Goal: Information Seeking & Learning: Compare options

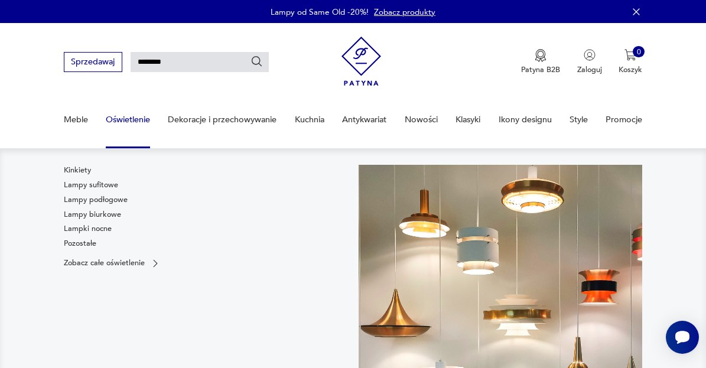
click at [129, 119] on link "Oświetlenie" at bounding box center [128, 119] width 44 height 41
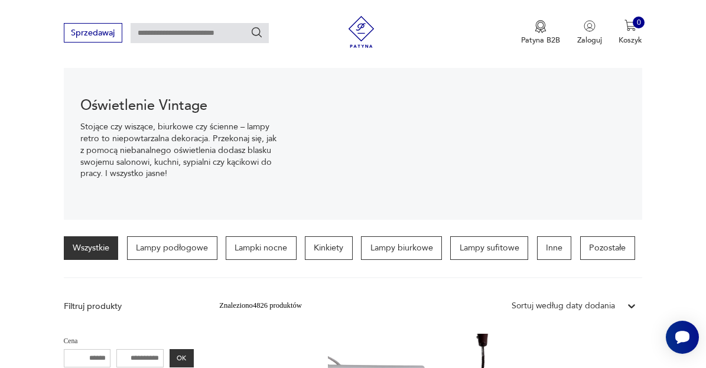
scroll to position [207, 0]
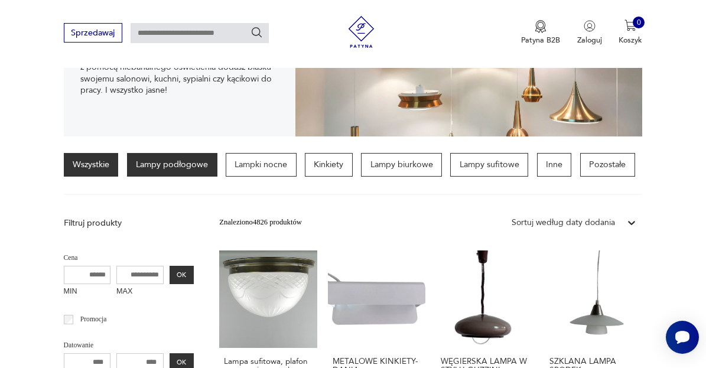
click at [151, 164] on p "Lampy podłogowe" at bounding box center [172, 165] width 90 height 24
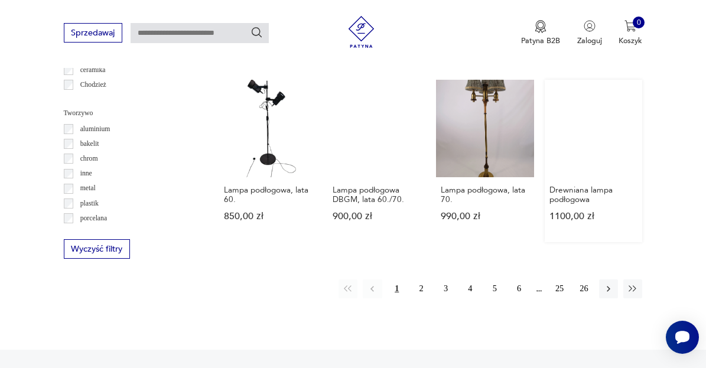
scroll to position [968, 0]
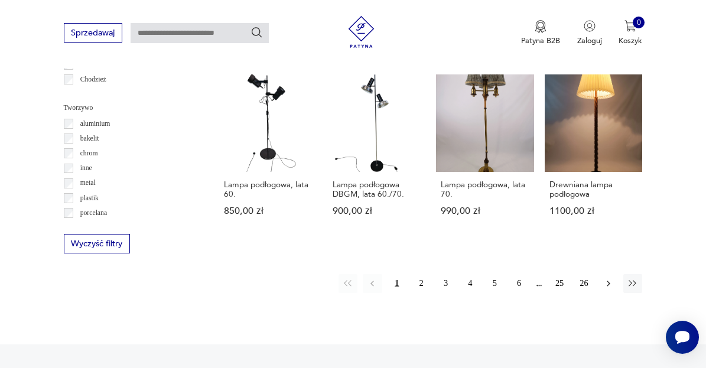
click at [611, 288] on icon "button" at bounding box center [608, 283] width 11 height 11
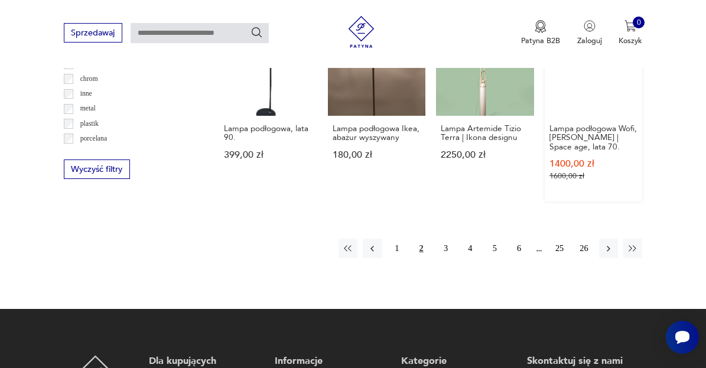
scroll to position [1047, 0]
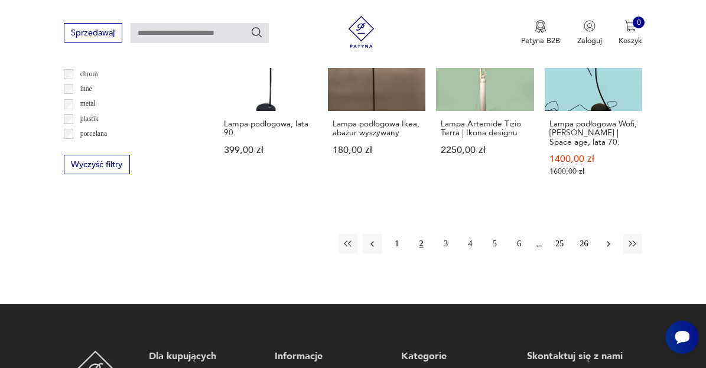
click at [607, 245] on icon "button" at bounding box center [608, 244] width 11 height 11
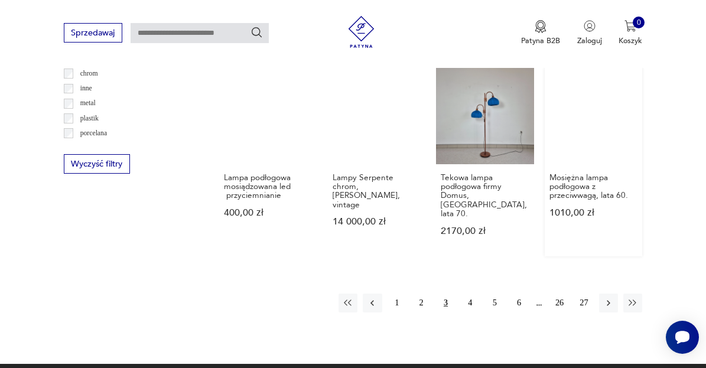
scroll to position [1047, 0]
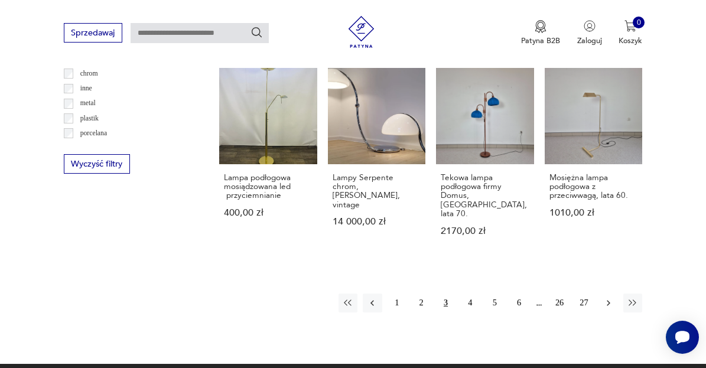
click at [607, 298] on icon "button" at bounding box center [608, 303] width 11 height 11
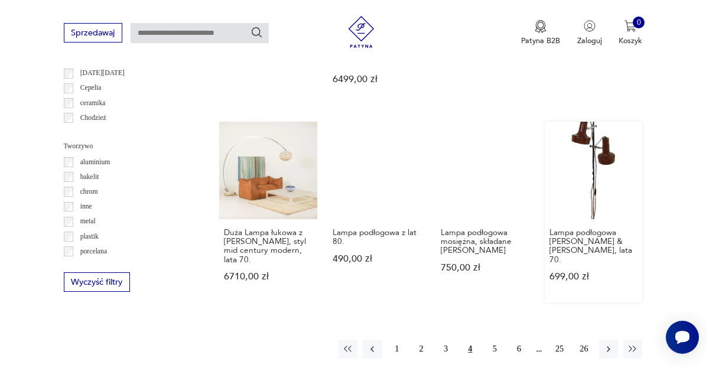
scroll to position [927, 0]
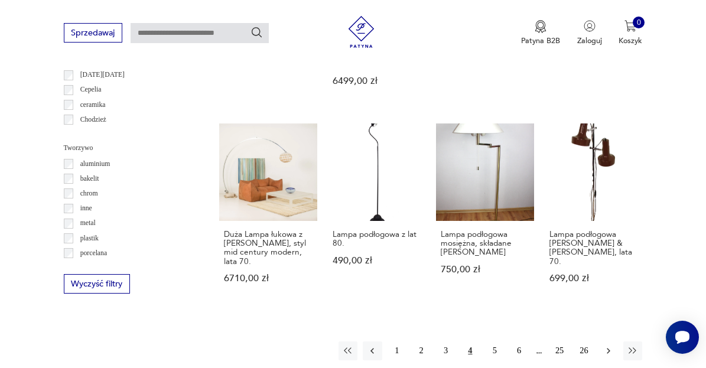
click at [607, 351] on icon "button" at bounding box center [608, 351] width 11 height 11
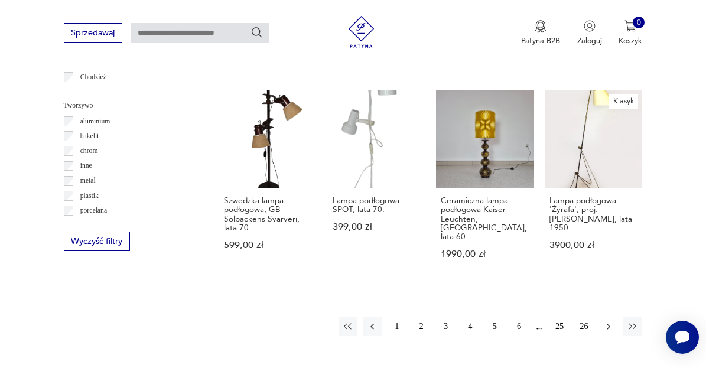
click at [607, 321] on icon "button" at bounding box center [608, 326] width 11 height 11
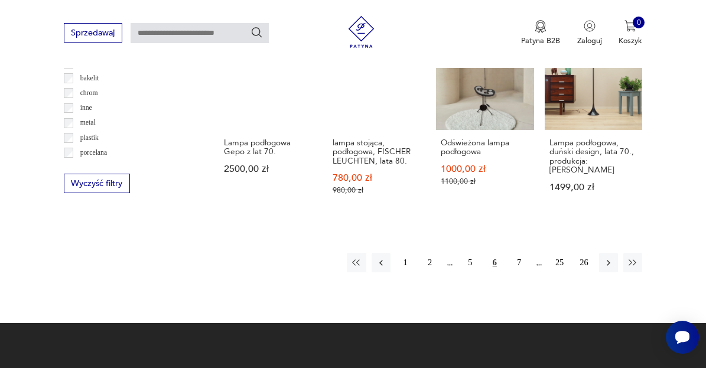
scroll to position [1039, 0]
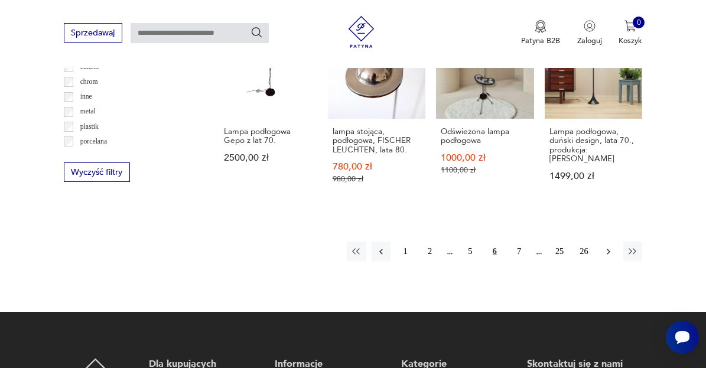
click at [605, 255] on icon "button" at bounding box center [608, 251] width 11 height 11
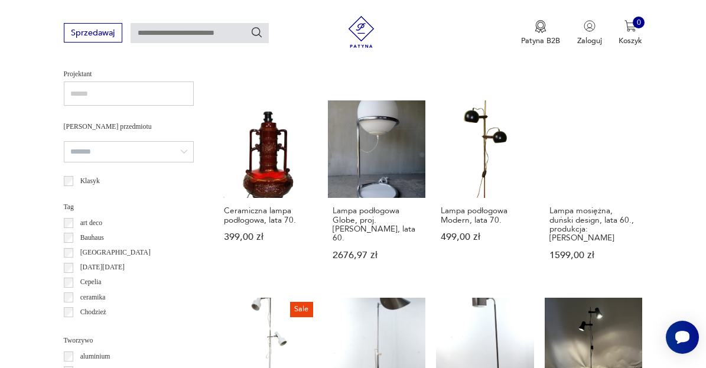
scroll to position [738, 0]
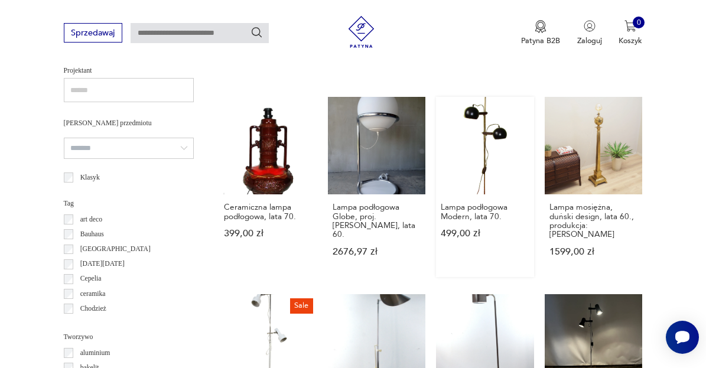
click at [465, 149] on link "Lampa podłogowa Modern, lata 70. 499,00 zł" at bounding box center [485, 187] width 98 height 181
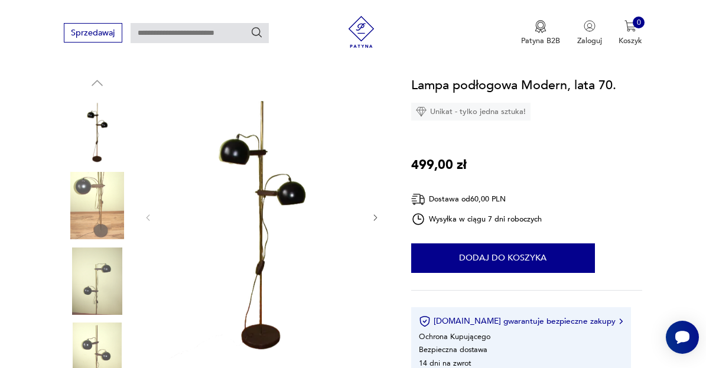
scroll to position [110, 0]
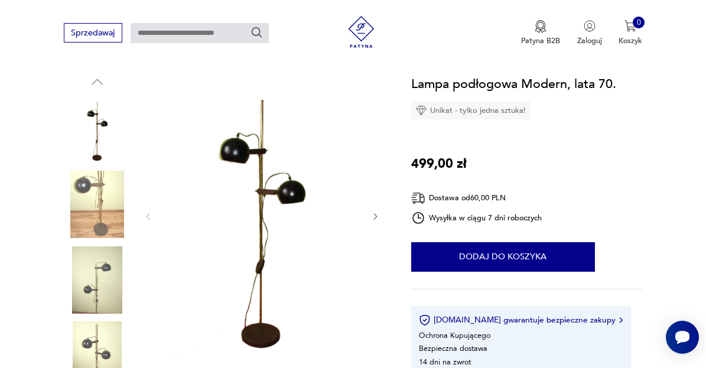
click at [99, 293] on img at bounding box center [97, 279] width 67 height 67
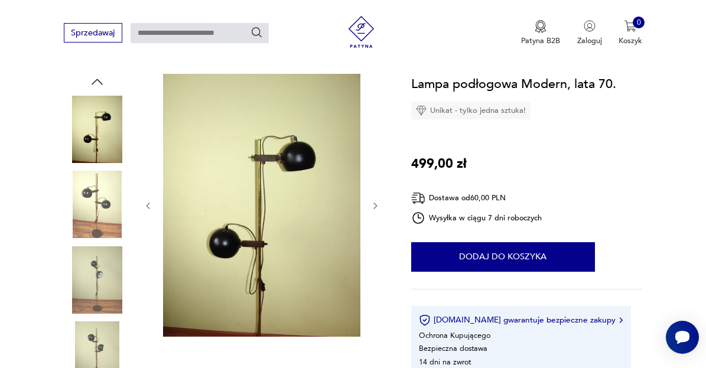
click at [93, 333] on img at bounding box center [97, 354] width 67 height 67
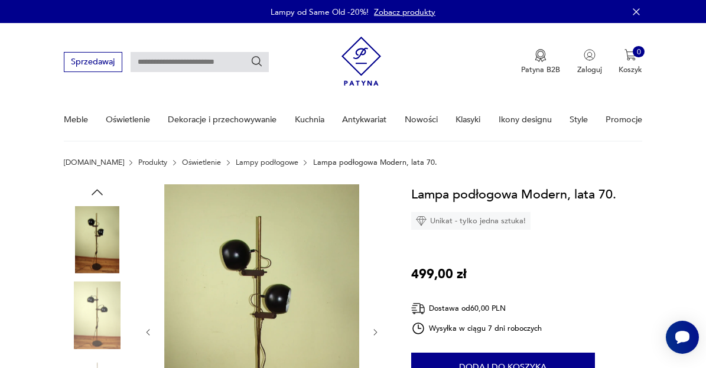
scroll to position [0, 0]
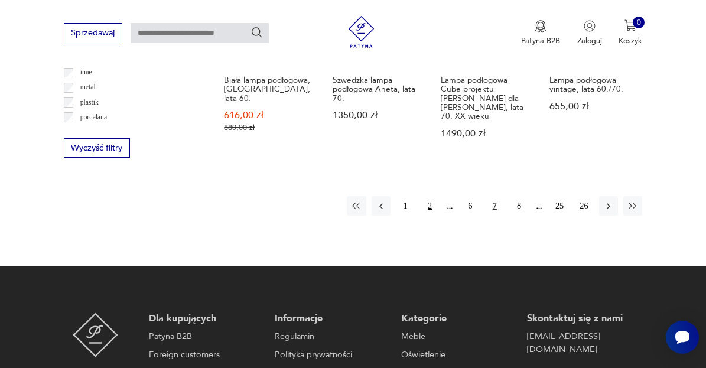
scroll to position [1064, 0]
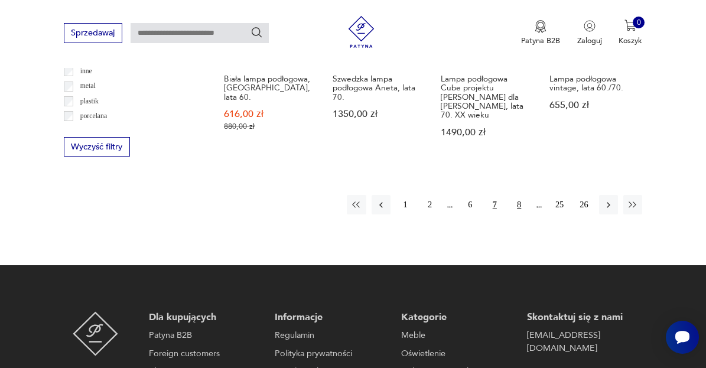
click at [519, 203] on button "8" at bounding box center [519, 204] width 19 height 19
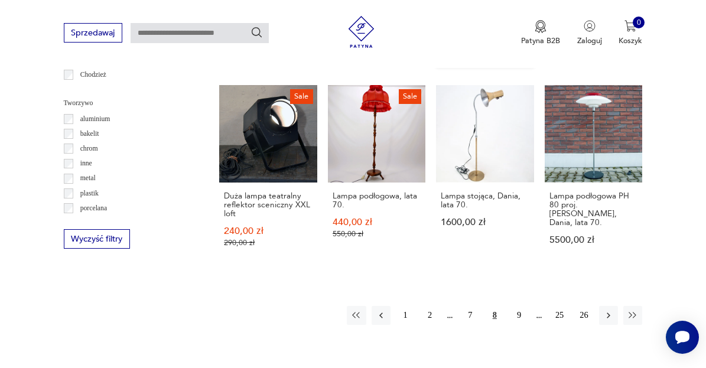
scroll to position [973, 0]
click at [606, 320] on icon "button" at bounding box center [608, 315] width 11 height 11
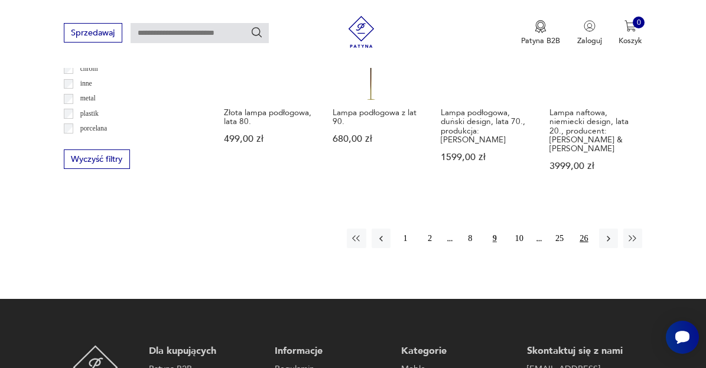
scroll to position [1052, 0]
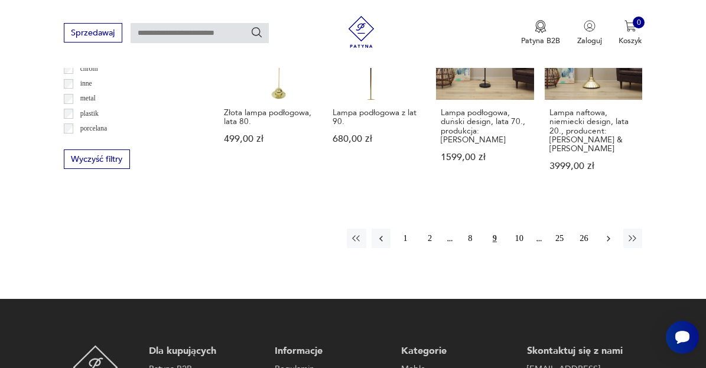
click at [604, 235] on icon "button" at bounding box center [608, 238] width 11 height 11
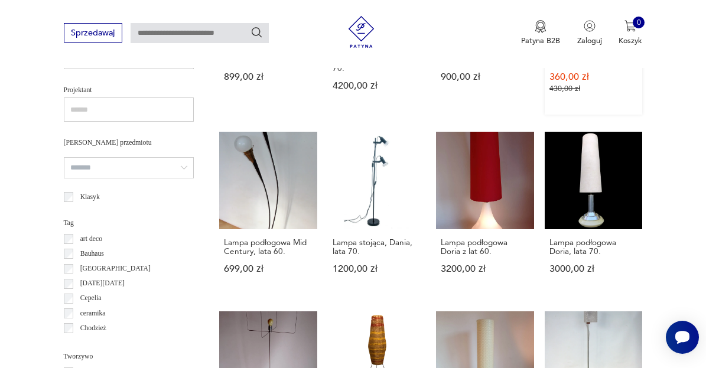
scroll to position [720, 0]
click at [469, 198] on link "Lampa podłogowa Doria z lat 60. 3200,00 zł" at bounding box center [485, 212] width 98 height 162
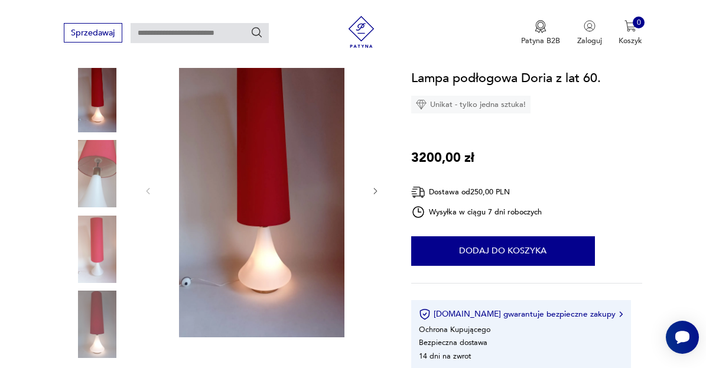
scroll to position [142, 0]
click at [87, 250] on img at bounding box center [97, 247] width 67 height 67
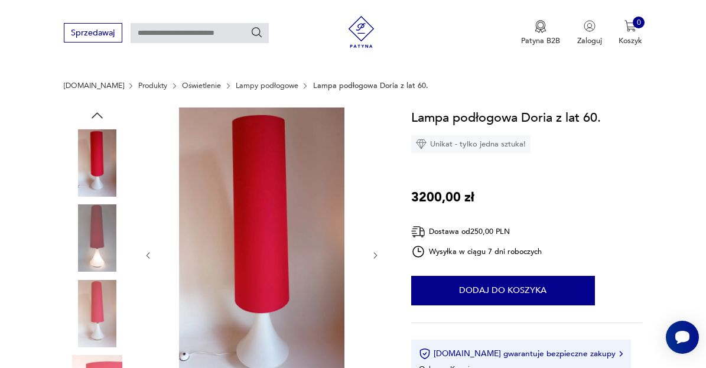
scroll to position [76, 0]
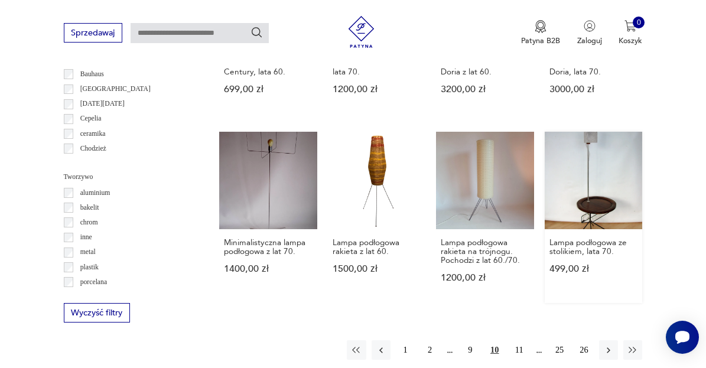
scroll to position [923, 0]
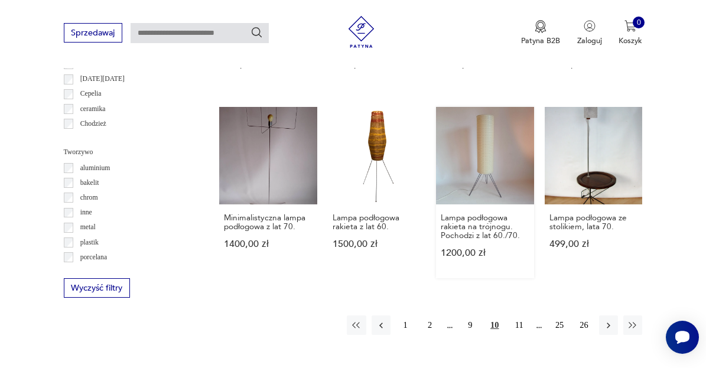
click at [461, 185] on link "Lampa podłogowa rakieta na trójnogu. Pochodzi z lat 60./70. 1200,00 zł" at bounding box center [485, 193] width 98 height 172
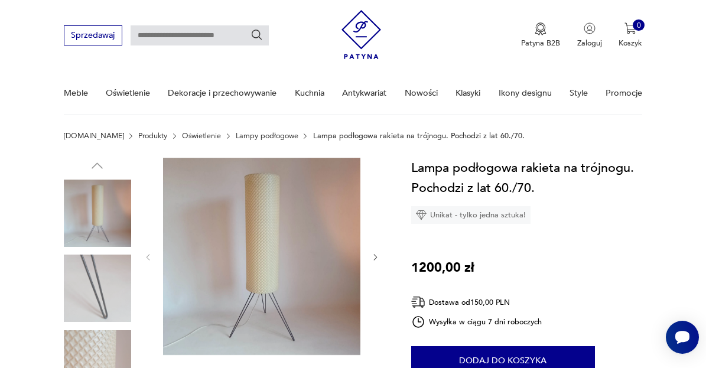
scroll to position [10, 0]
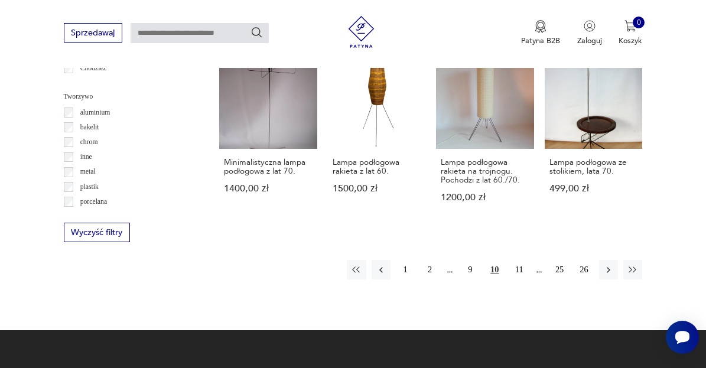
scroll to position [981, 0]
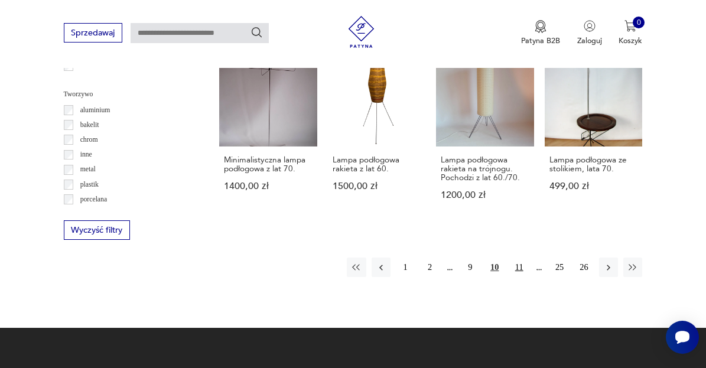
click at [519, 276] on button "11" at bounding box center [519, 267] width 19 height 19
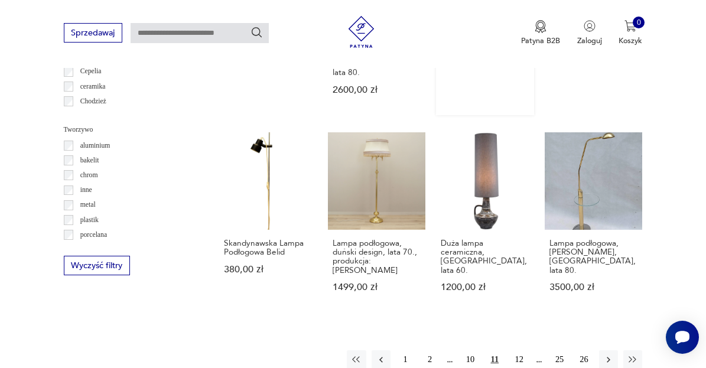
scroll to position [947, 0]
click at [520, 349] on button "12" at bounding box center [519, 358] width 19 height 19
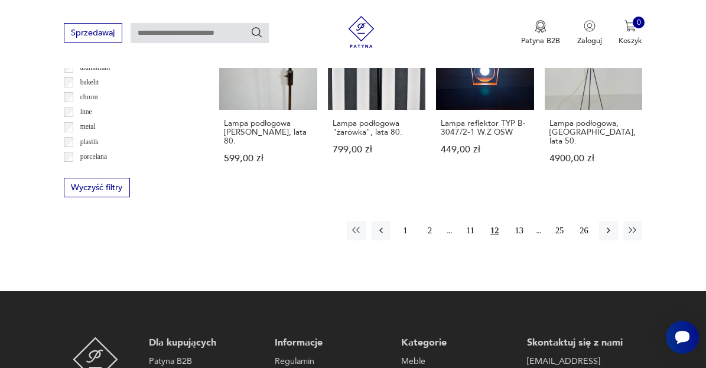
scroll to position [1026, 0]
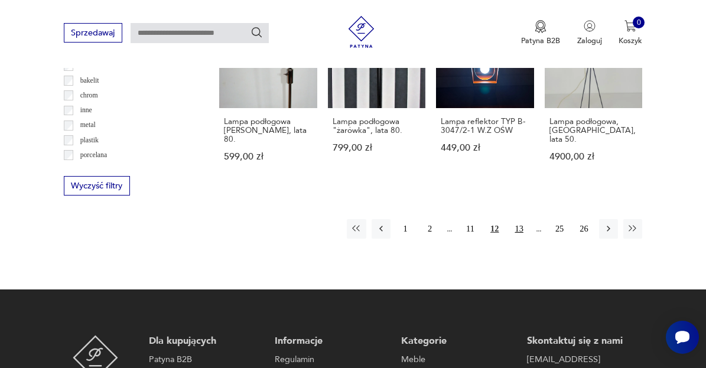
click at [519, 219] on button "13" at bounding box center [519, 228] width 19 height 19
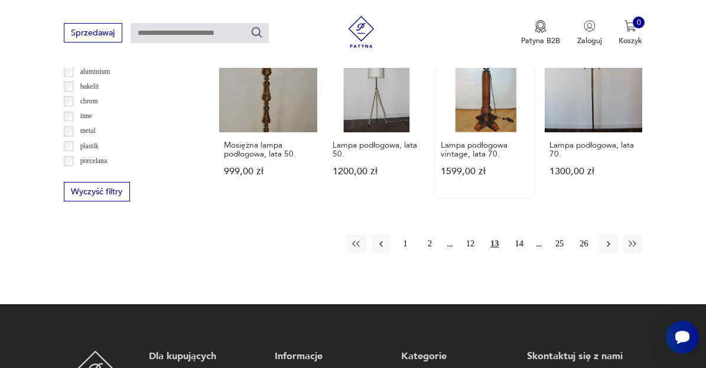
scroll to position [1019, 0]
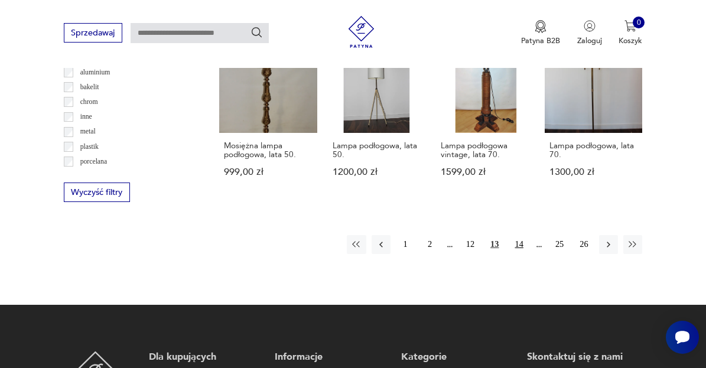
click at [518, 241] on button "14" at bounding box center [519, 244] width 19 height 19
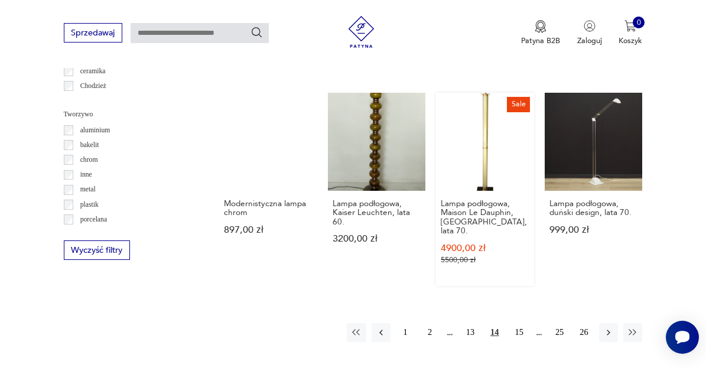
scroll to position [964, 0]
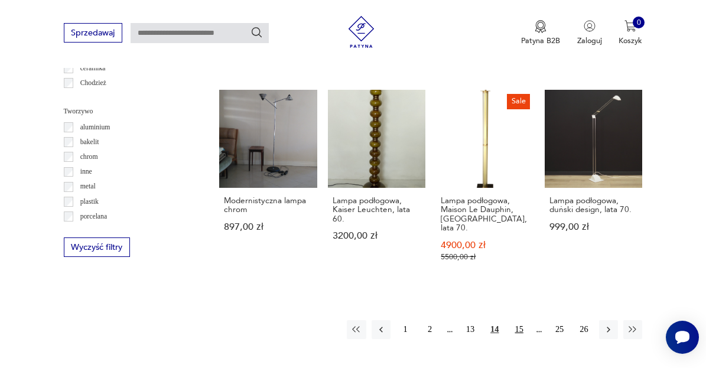
click at [520, 321] on button "15" at bounding box center [519, 329] width 19 height 19
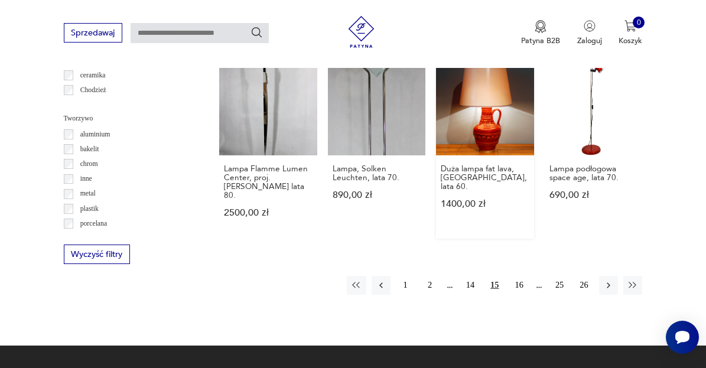
scroll to position [956, 0]
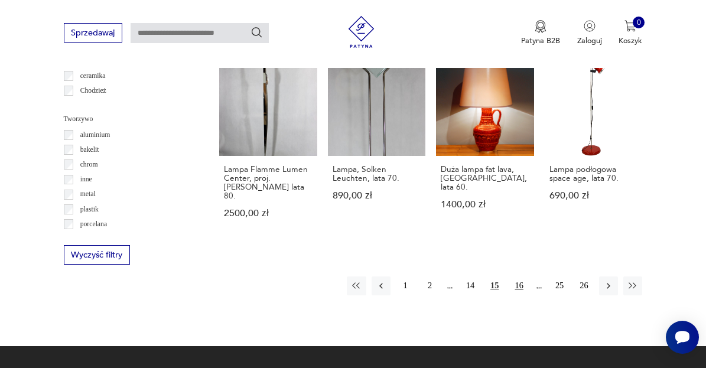
click at [517, 292] on button "16" at bounding box center [519, 285] width 19 height 19
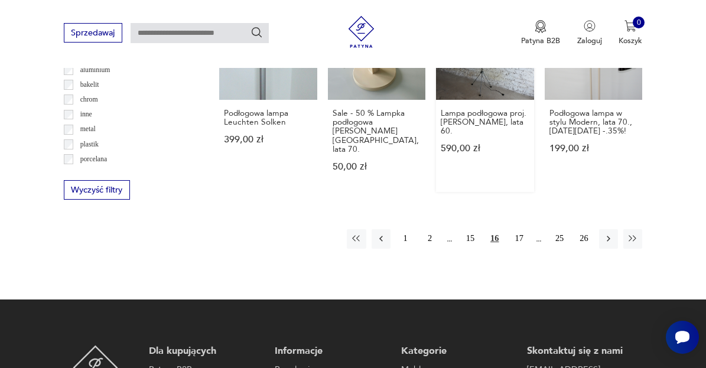
scroll to position [1027, 0]
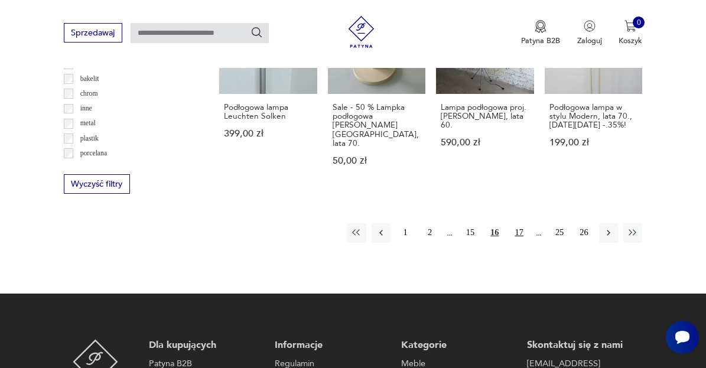
click at [517, 236] on button "17" at bounding box center [519, 232] width 19 height 19
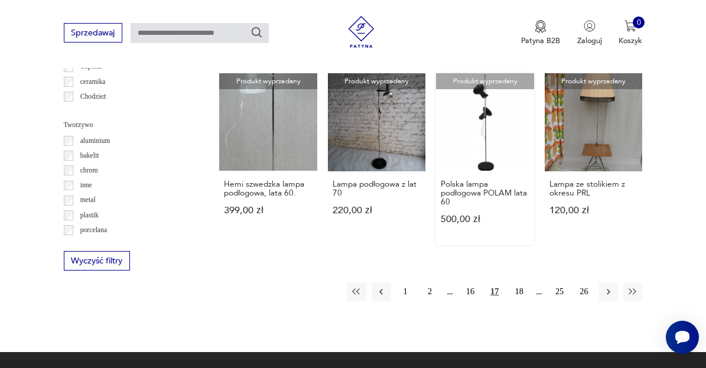
scroll to position [994, 0]
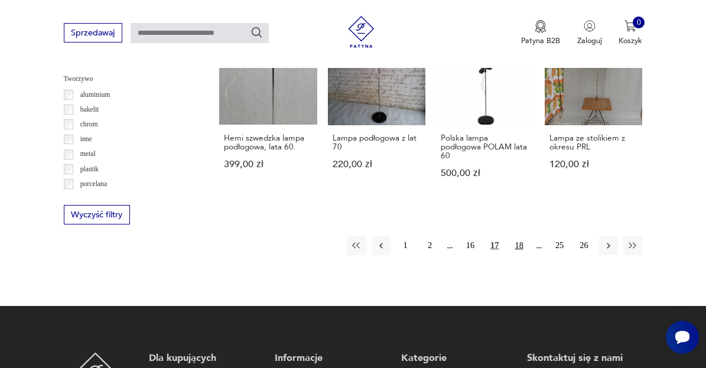
click at [521, 241] on button "18" at bounding box center [519, 245] width 19 height 19
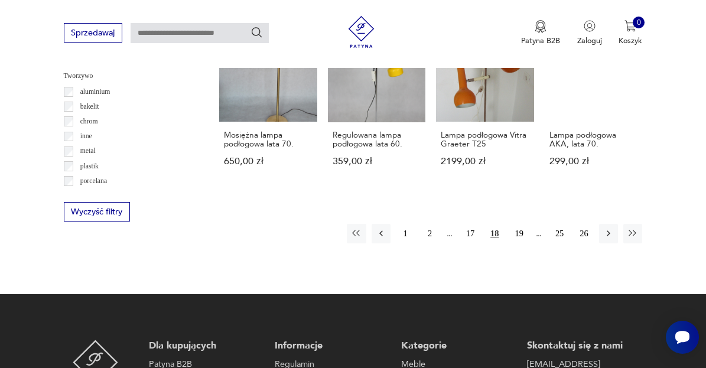
scroll to position [1001, 1]
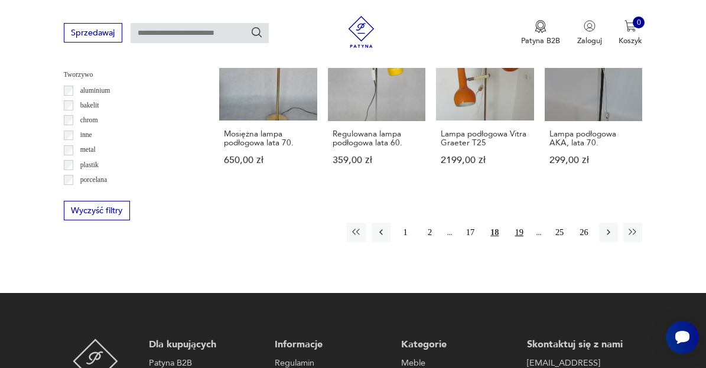
click at [519, 238] on button "19" at bounding box center [519, 232] width 19 height 19
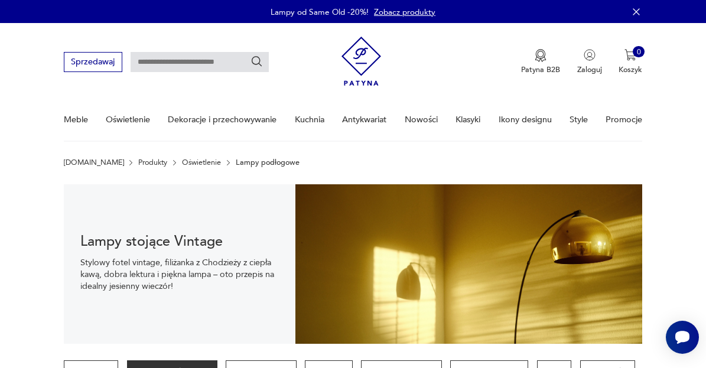
scroll to position [-1, 0]
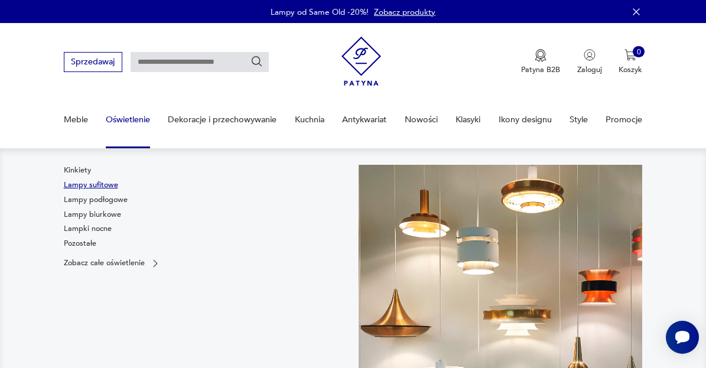
click at [103, 183] on link "Lampy sufitowe" at bounding box center [91, 185] width 54 height 11
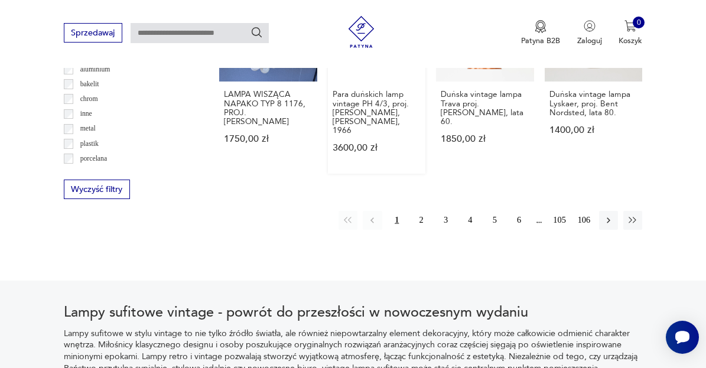
scroll to position [1026, 0]
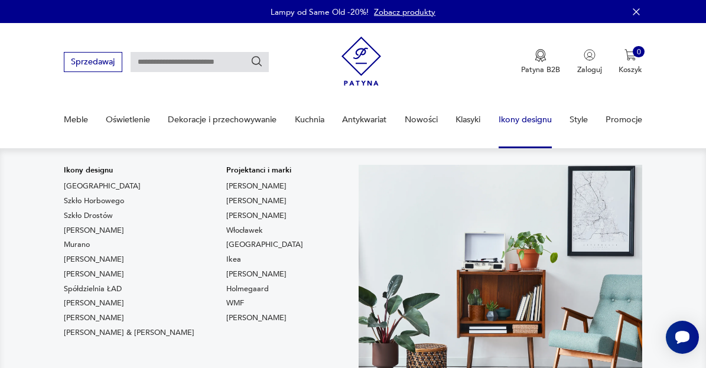
click at [533, 118] on link "Ikony designu" at bounding box center [525, 119] width 53 height 41
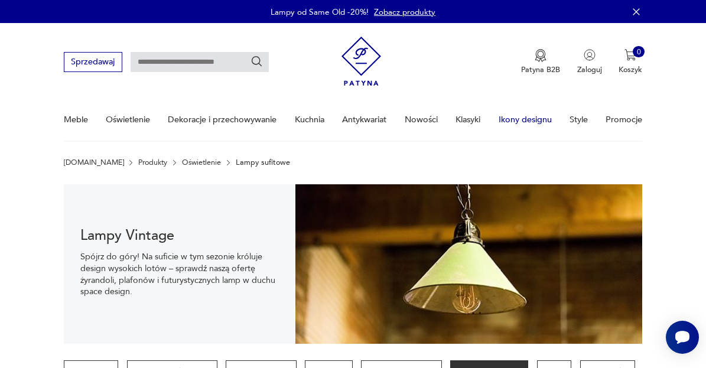
scroll to position [0, 0]
click at [516, 114] on link "Ikony designu" at bounding box center [525, 119] width 53 height 41
